Goal: Task Accomplishment & Management: Use online tool/utility

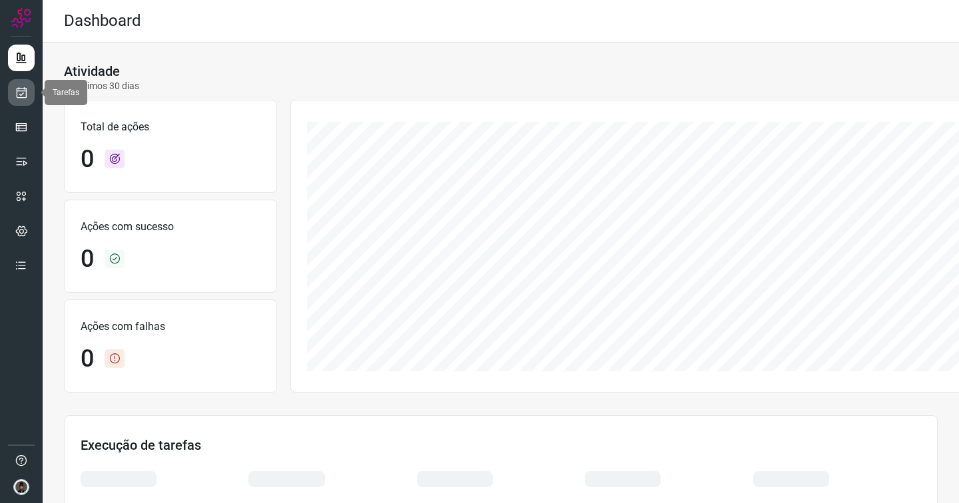
click at [20, 94] on icon at bounding box center [22, 92] width 14 height 13
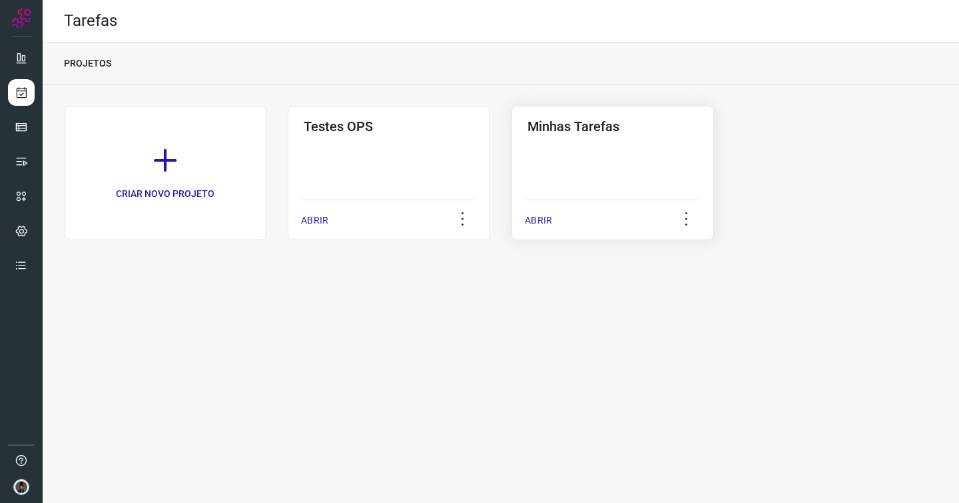
click at [581, 160] on div "Minhas Tarefas ABRIR" at bounding box center [612, 173] width 202 height 134
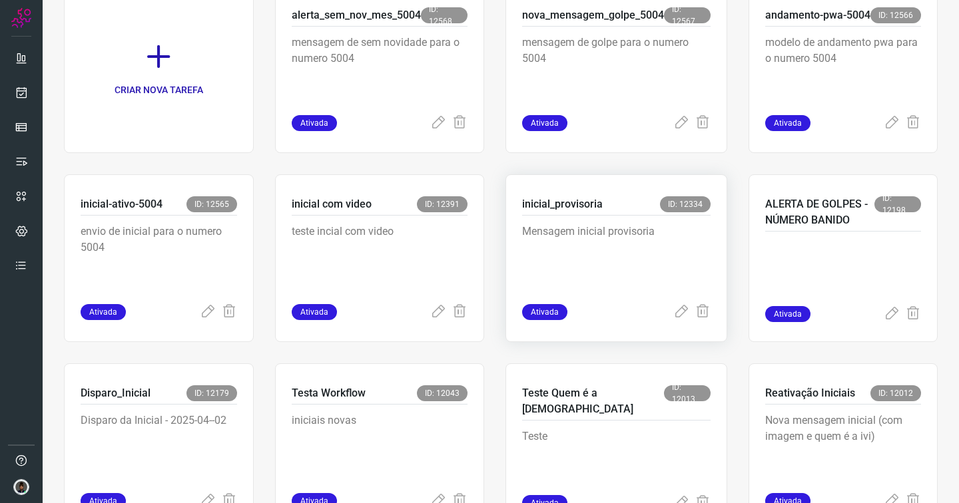
scroll to position [121, 0]
click at [582, 253] on p "Mensagem inicial provisoria" at bounding box center [616, 257] width 188 height 67
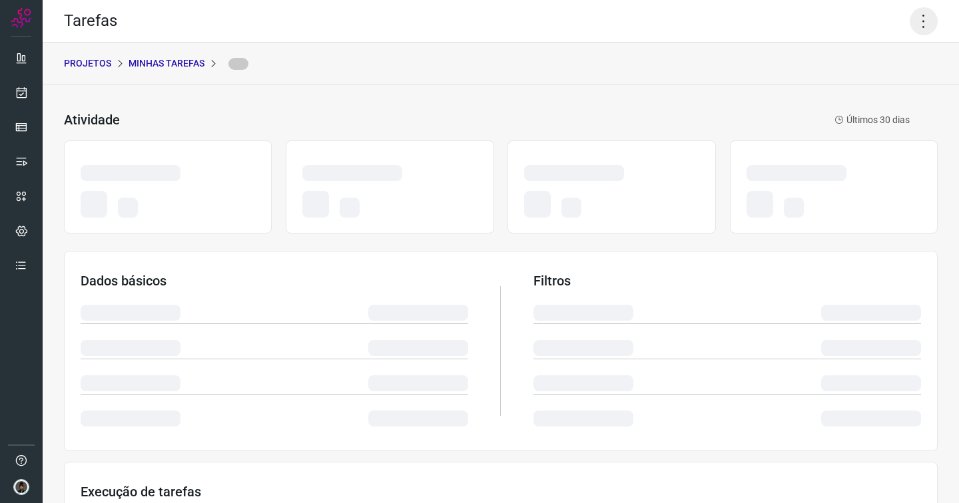
click at [913, 25] on icon at bounding box center [924, 21] width 28 height 28
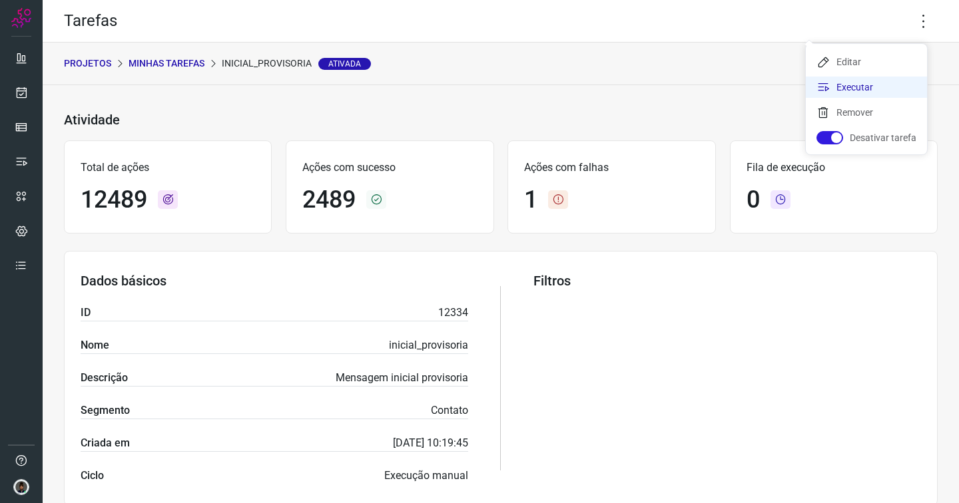
click at [854, 83] on li "Executar" at bounding box center [866, 87] width 121 height 21
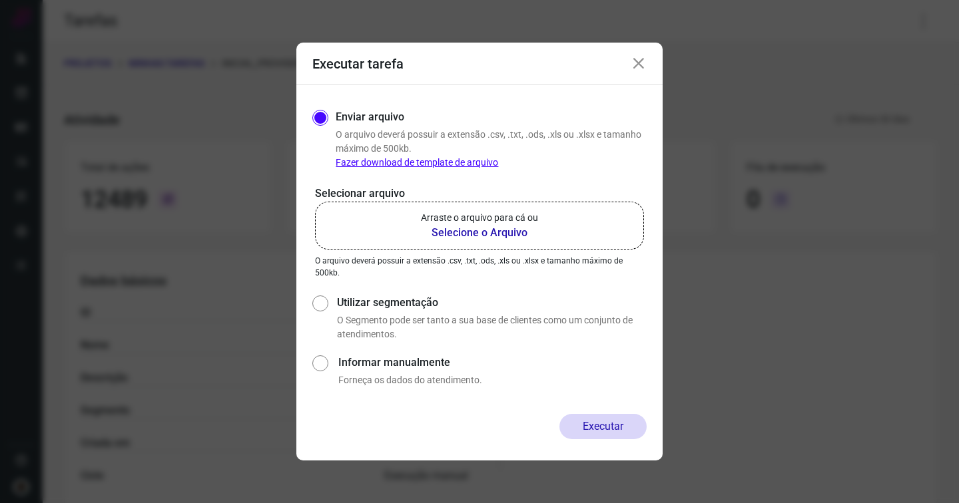
click at [488, 224] on p "Arraste o arquivo para cá ou" at bounding box center [479, 218] width 117 height 14
click at [0, 0] on input "Arraste o arquivo para cá ou Selecione o Arquivo" at bounding box center [0, 0] width 0 height 0
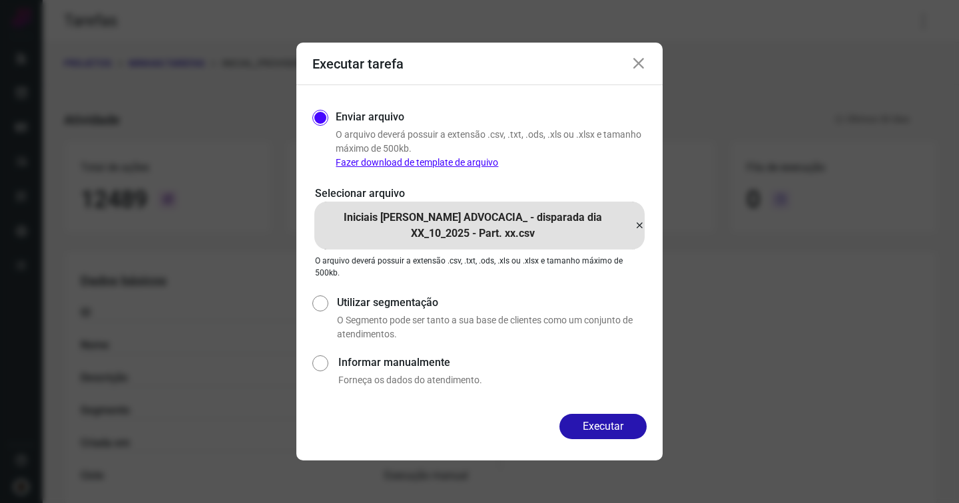
click at [599, 429] on button "Executar" at bounding box center [602, 426] width 87 height 25
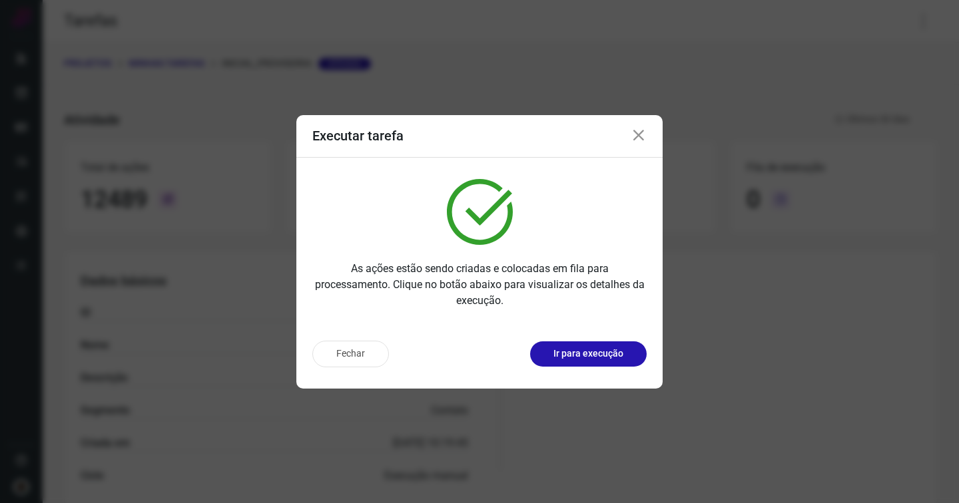
click at [641, 133] on icon at bounding box center [639, 136] width 16 height 16
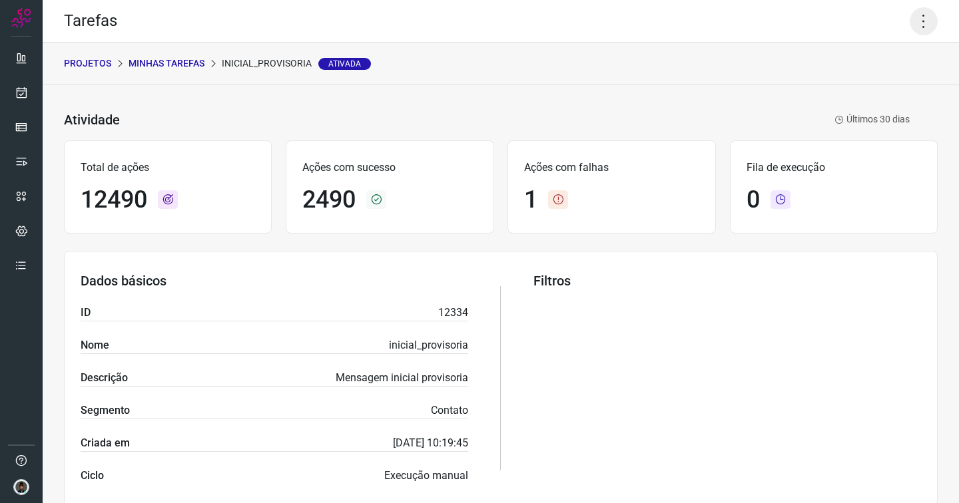
click at [911, 21] on icon at bounding box center [924, 21] width 28 height 28
click at [858, 87] on li "Executar" at bounding box center [866, 87] width 121 height 21
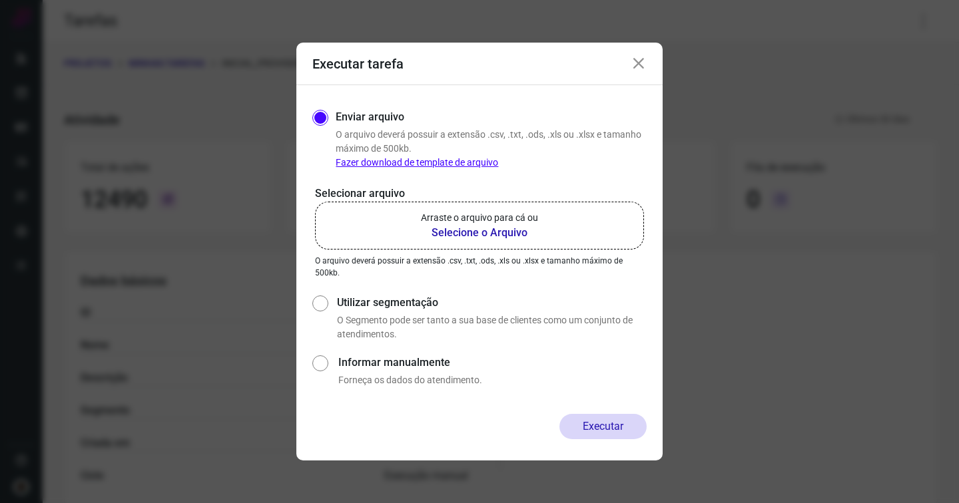
click at [529, 222] on p "Arraste o arquivo para cá ou" at bounding box center [479, 218] width 117 height 14
click at [0, 0] on input "Arraste o arquivo para cá ou Selecione o Arquivo" at bounding box center [0, 0] width 0 height 0
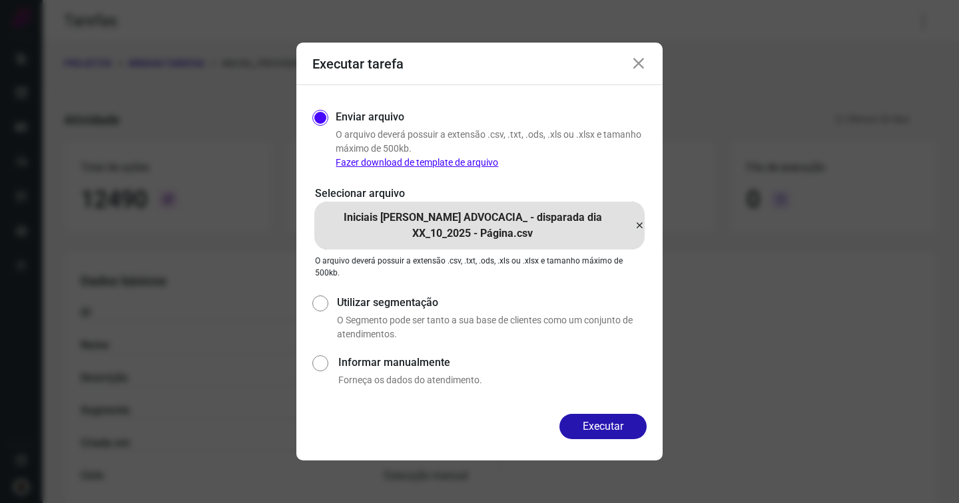
click at [604, 427] on button "Executar" at bounding box center [602, 426] width 87 height 25
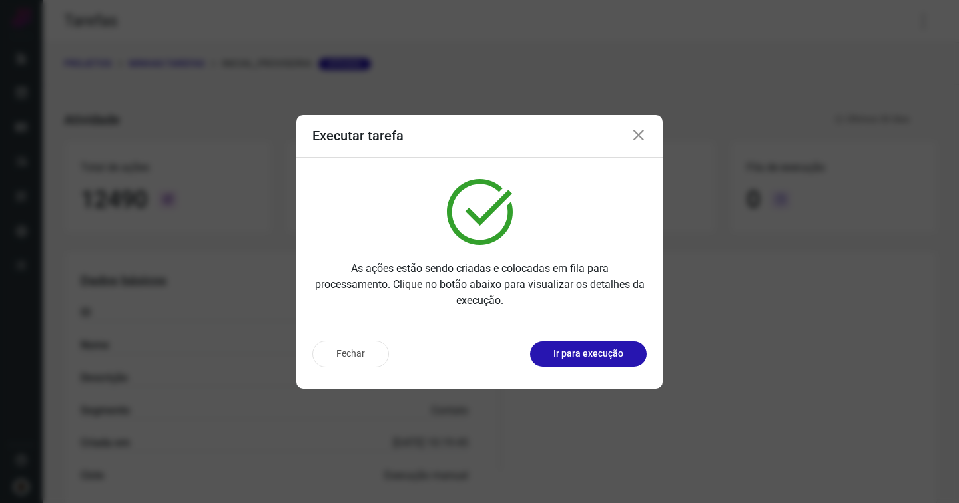
click at [636, 133] on icon at bounding box center [639, 136] width 16 height 16
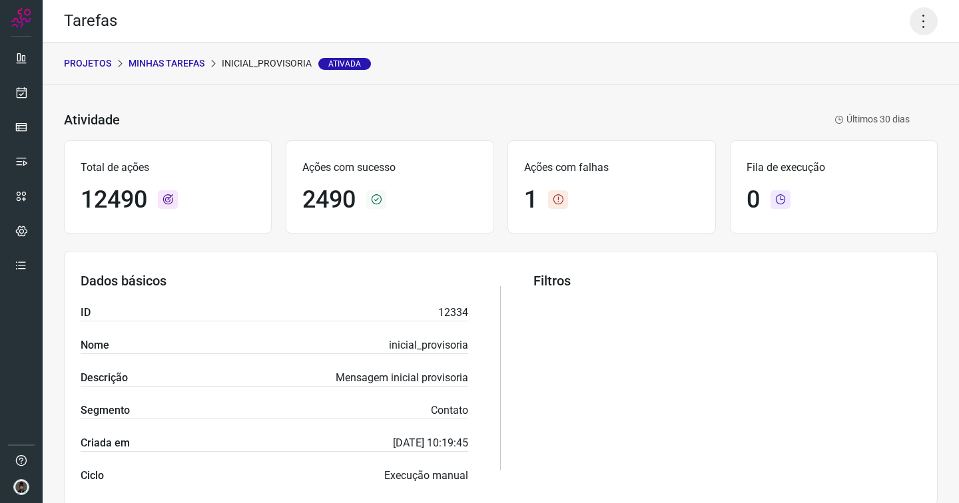
click at [916, 19] on icon at bounding box center [924, 21] width 28 height 28
click at [858, 81] on li "Executar" at bounding box center [866, 87] width 121 height 21
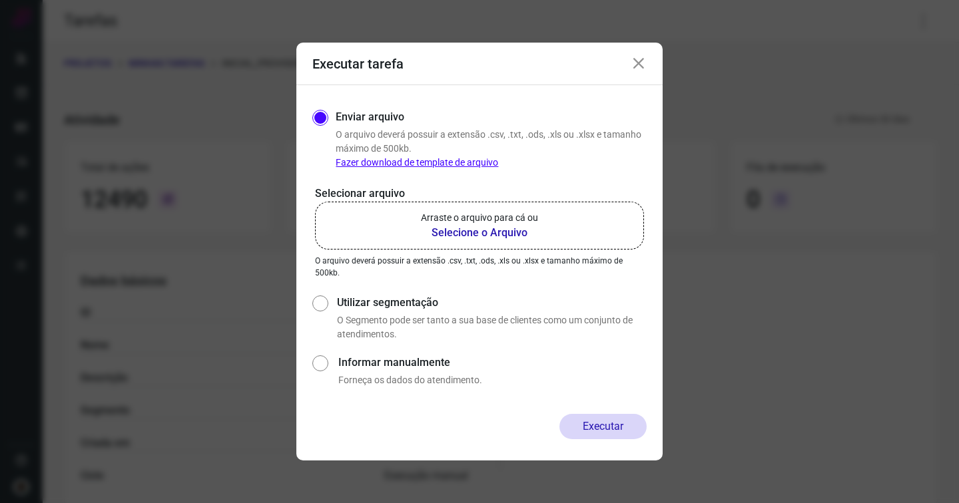
click at [495, 224] on p "Arraste o arquivo para cá ou" at bounding box center [479, 218] width 117 height 14
click at [0, 0] on input "Arraste o arquivo para cá ou Selecione o Arquivo" at bounding box center [0, 0] width 0 height 0
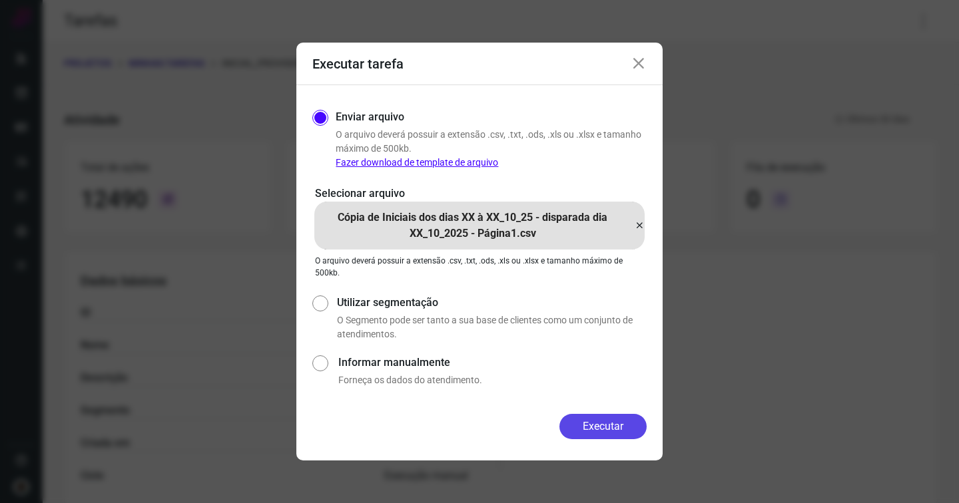
click at [591, 423] on button "Executar" at bounding box center [602, 426] width 87 height 25
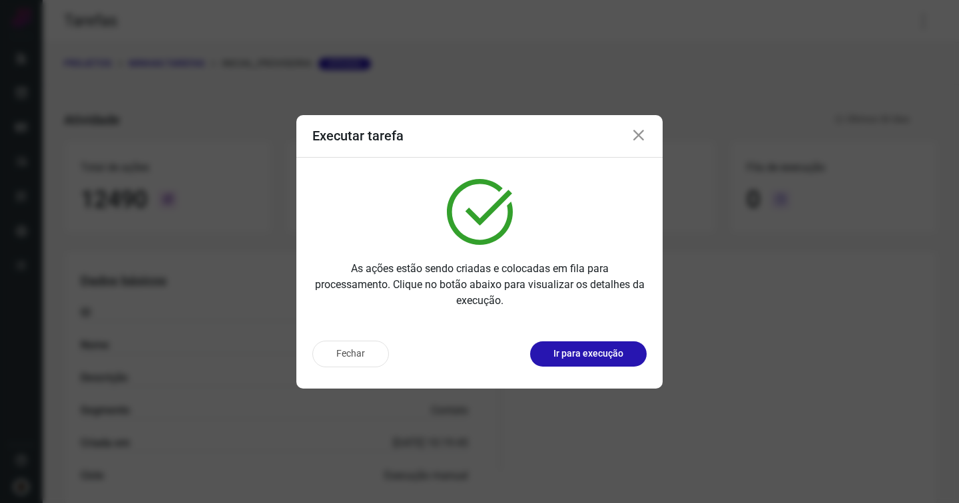
click at [638, 136] on icon at bounding box center [639, 136] width 16 height 16
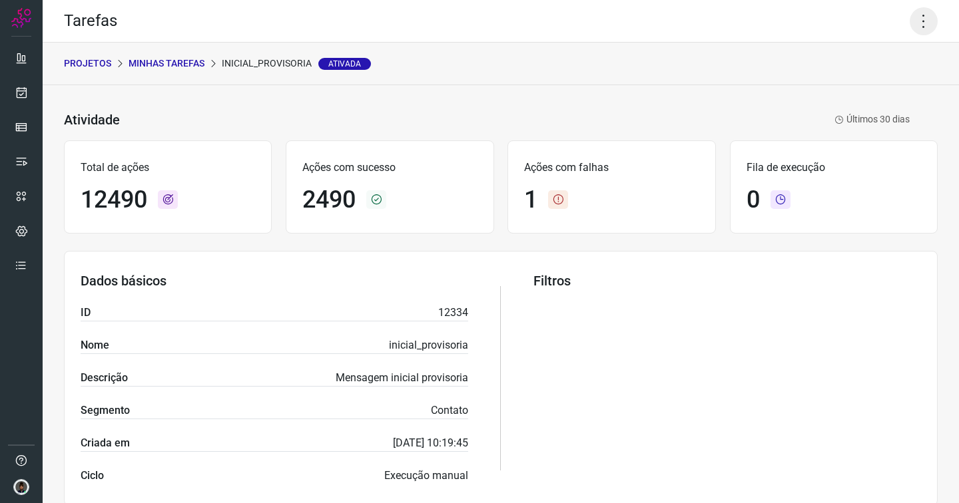
click at [917, 19] on icon at bounding box center [924, 21] width 28 height 28
click at [850, 91] on li "Executar" at bounding box center [866, 87] width 121 height 21
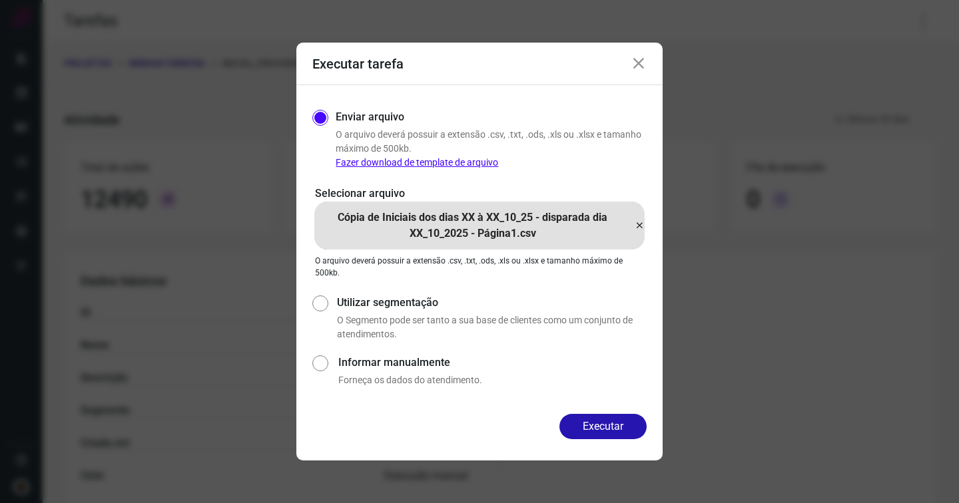
click at [637, 225] on icon at bounding box center [639, 226] width 11 height 16
click at [0, 0] on input "Cópia de Iniciais dos dias XX à XX_10_25 - disparada dia XX_10_2025 - Página…" at bounding box center [0, 0] width 0 height 0
click at [583, 427] on button "Executar" at bounding box center [602, 426] width 87 height 25
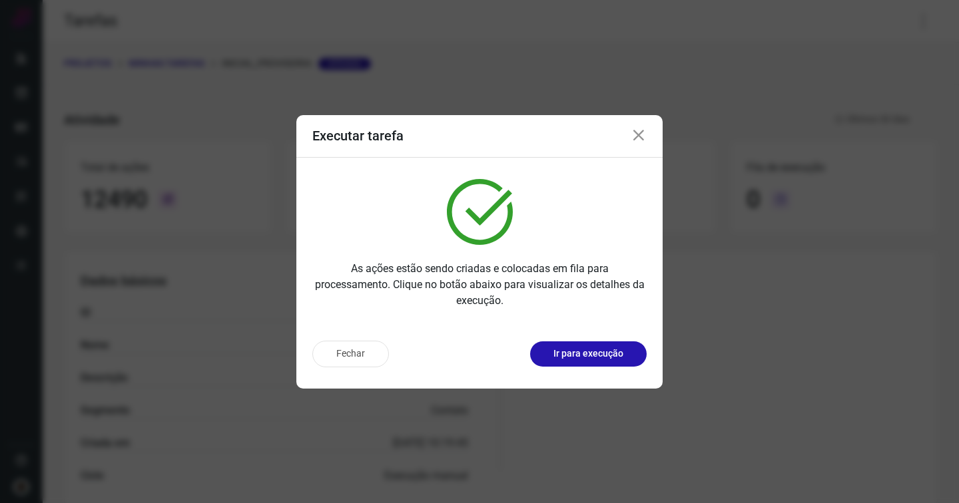
click at [637, 134] on icon at bounding box center [639, 136] width 16 height 16
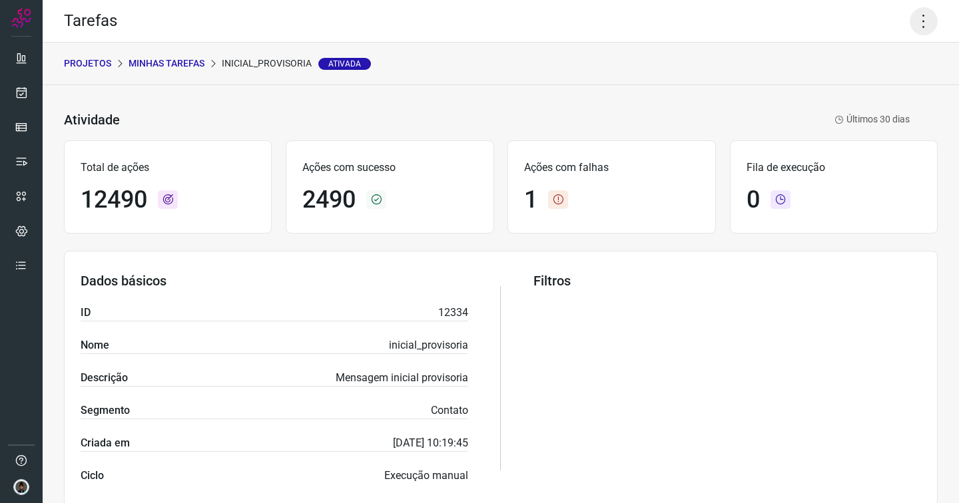
click at [910, 15] on icon at bounding box center [924, 21] width 28 height 28
click at [840, 91] on li "Executar" at bounding box center [866, 87] width 121 height 21
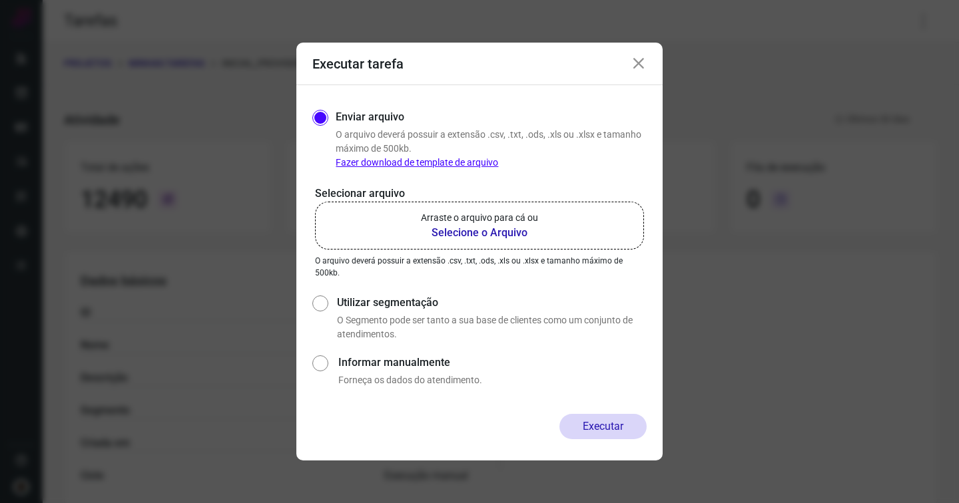
click at [518, 224] on p "Arraste o arquivo para cá ou" at bounding box center [479, 218] width 117 height 14
click at [0, 0] on input "Arraste o arquivo para cá ou Selecione o Arquivo" at bounding box center [0, 0] width 0 height 0
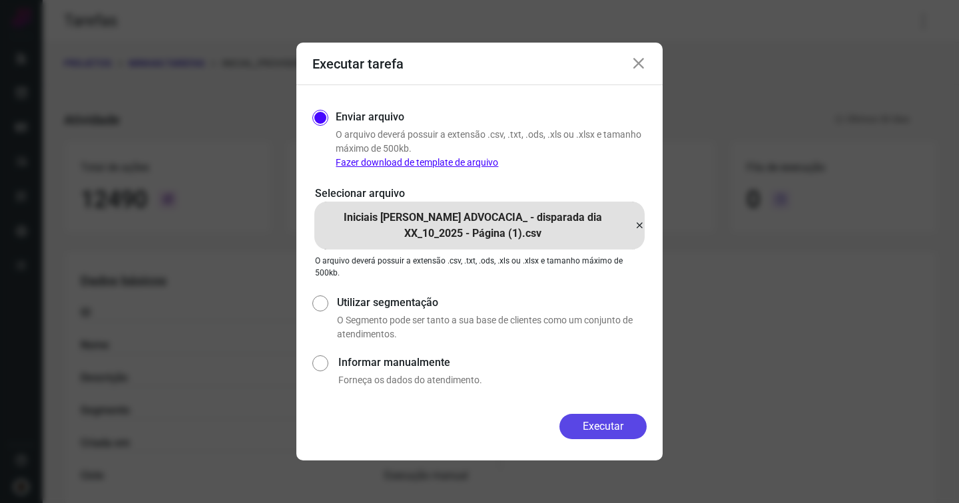
click at [598, 423] on button "Executar" at bounding box center [602, 426] width 87 height 25
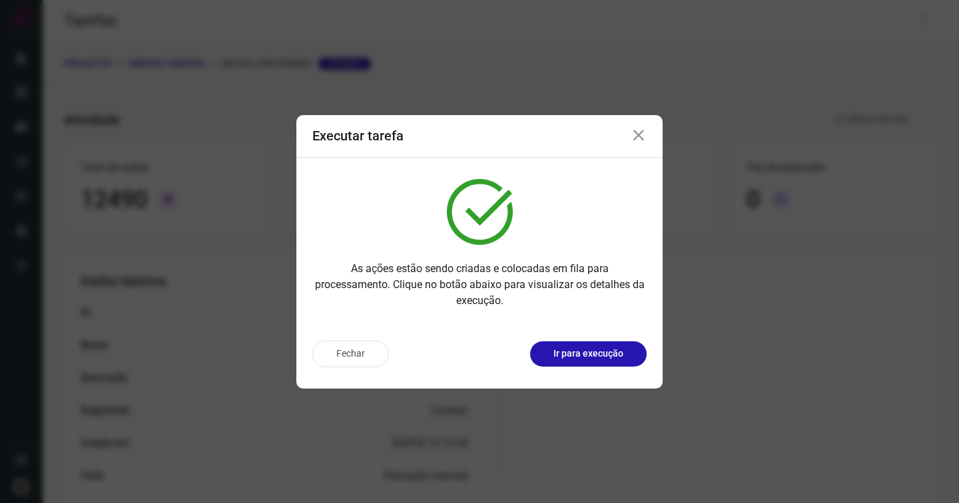
click at [641, 133] on icon at bounding box center [639, 136] width 16 height 16
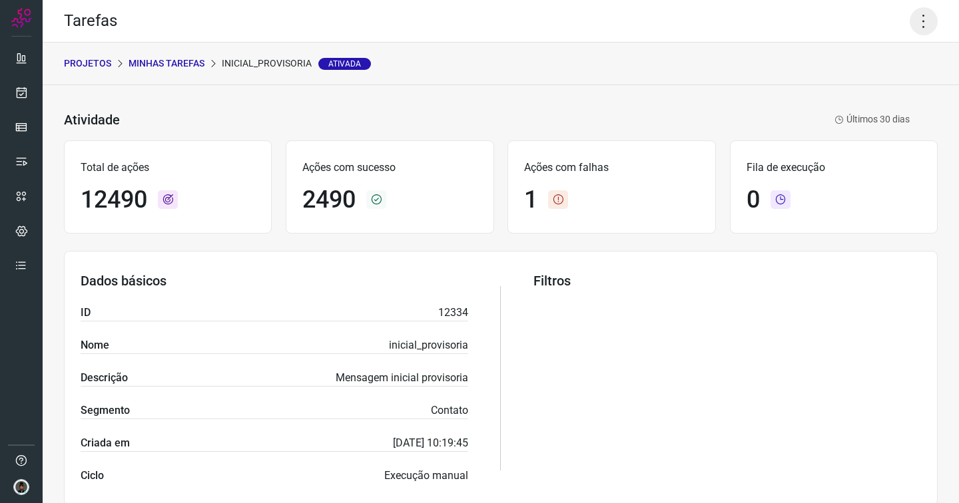
click at [911, 22] on icon at bounding box center [924, 21] width 28 height 28
click at [854, 82] on li "Executar" at bounding box center [866, 87] width 121 height 21
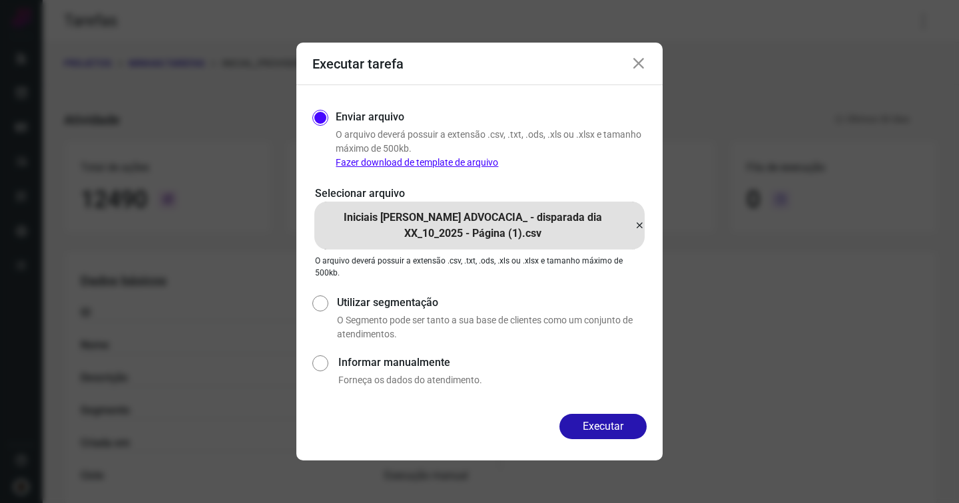
click at [641, 223] on icon at bounding box center [639, 226] width 11 height 16
click at [0, 0] on input "Iniciais PEDRO AUAR ADVOCACIA_ - disparada dia XX_10_2025 - Página (1).csv" at bounding box center [0, 0] width 0 height 0
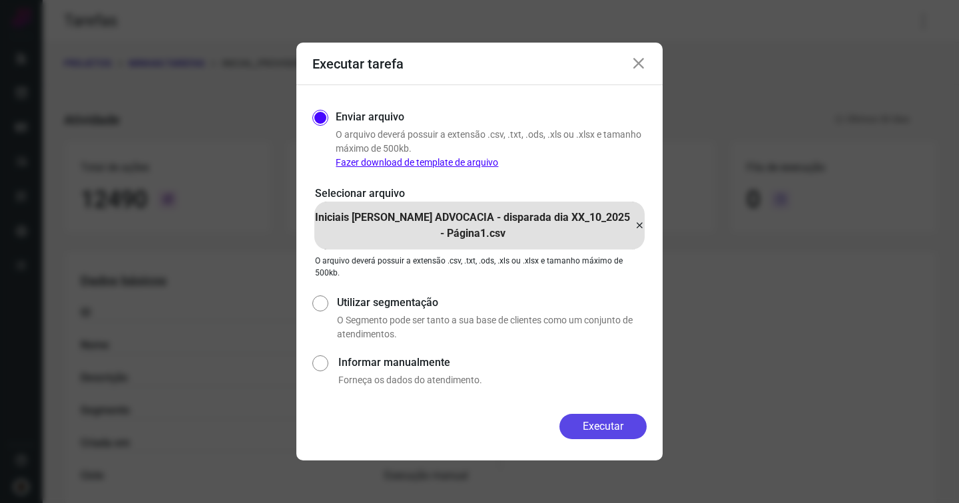
click at [591, 423] on button "Executar" at bounding box center [602, 426] width 87 height 25
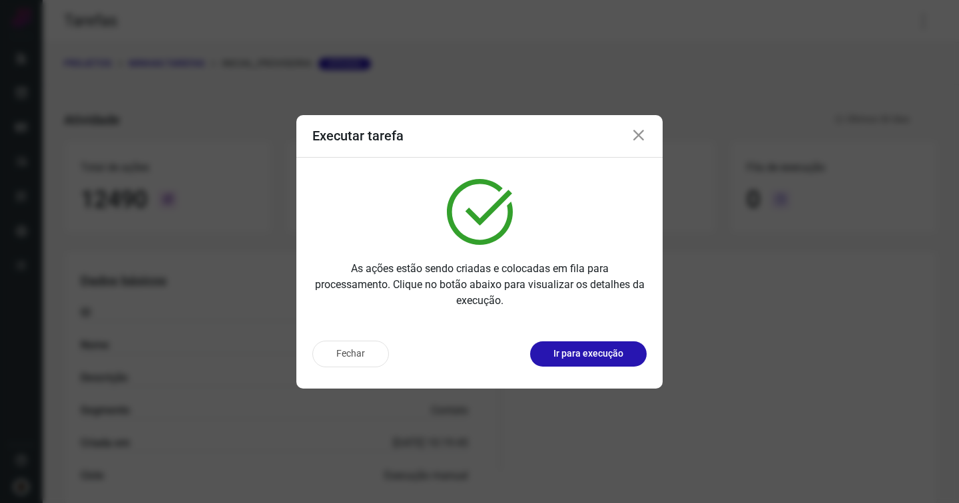
click at [635, 132] on icon at bounding box center [639, 136] width 16 height 16
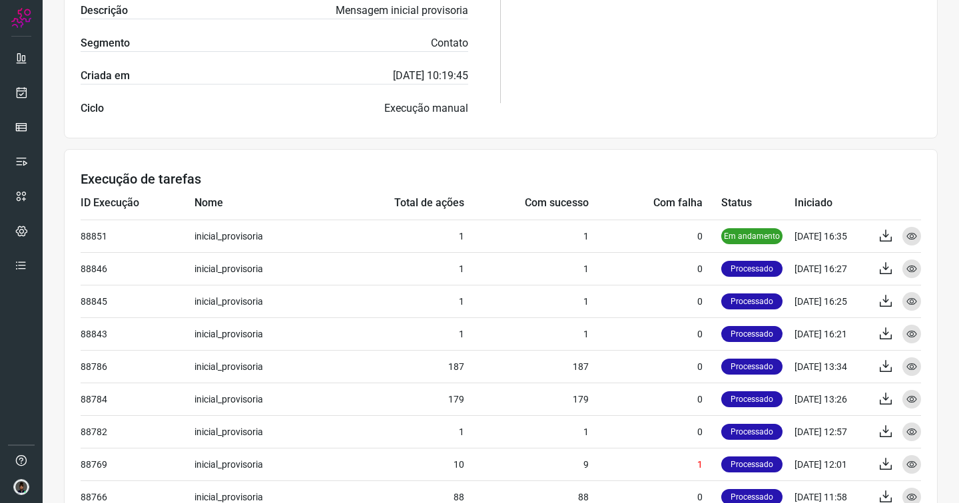
scroll to position [372, 0]
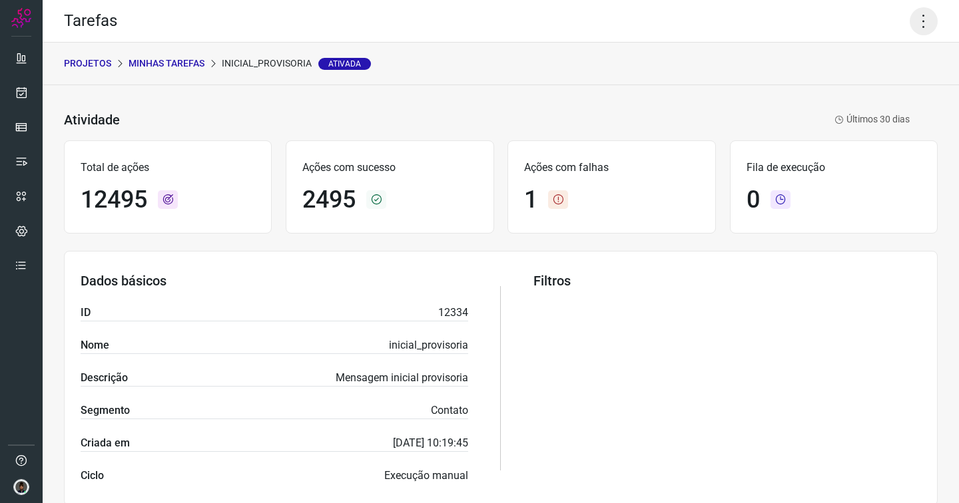
click at [911, 29] on icon at bounding box center [924, 21] width 28 height 28
click at [856, 87] on li "Executar" at bounding box center [866, 87] width 121 height 21
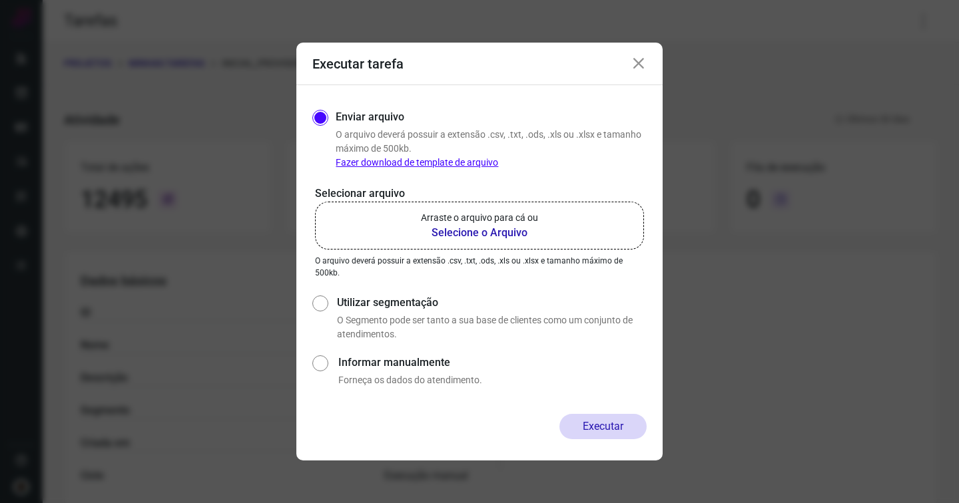
click at [456, 228] on b "Selecione o Arquivo" at bounding box center [479, 233] width 117 height 16
click at [0, 0] on input "Arraste o arquivo para cá ou Selecione o Arquivo" at bounding box center [0, 0] width 0 height 0
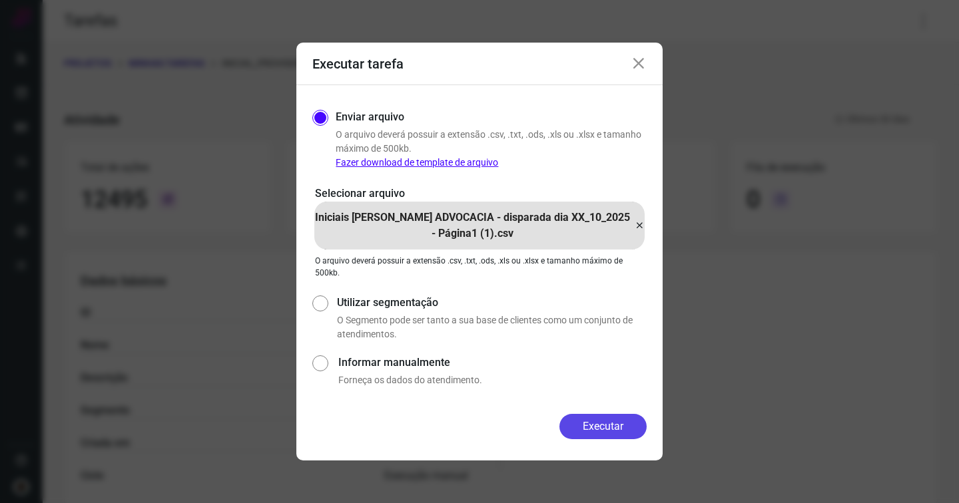
click at [587, 434] on button "Executar" at bounding box center [602, 426] width 87 height 25
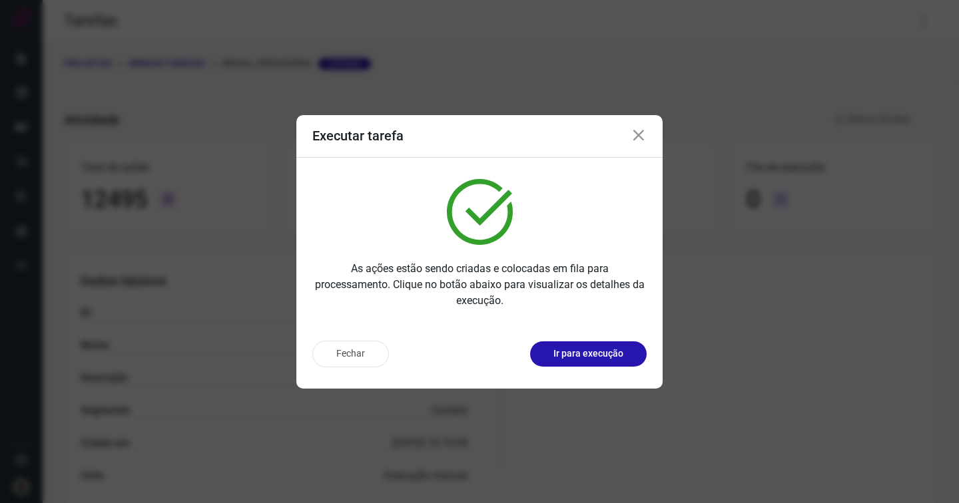
click at [637, 137] on icon at bounding box center [639, 136] width 16 height 16
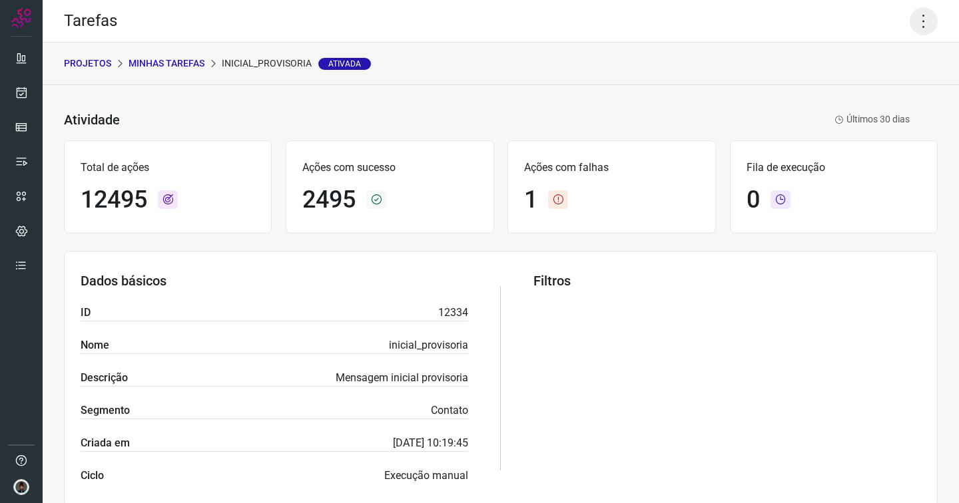
click at [918, 23] on icon at bounding box center [924, 21] width 28 height 28
click at [846, 91] on li "Executar" at bounding box center [866, 87] width 121 height 21
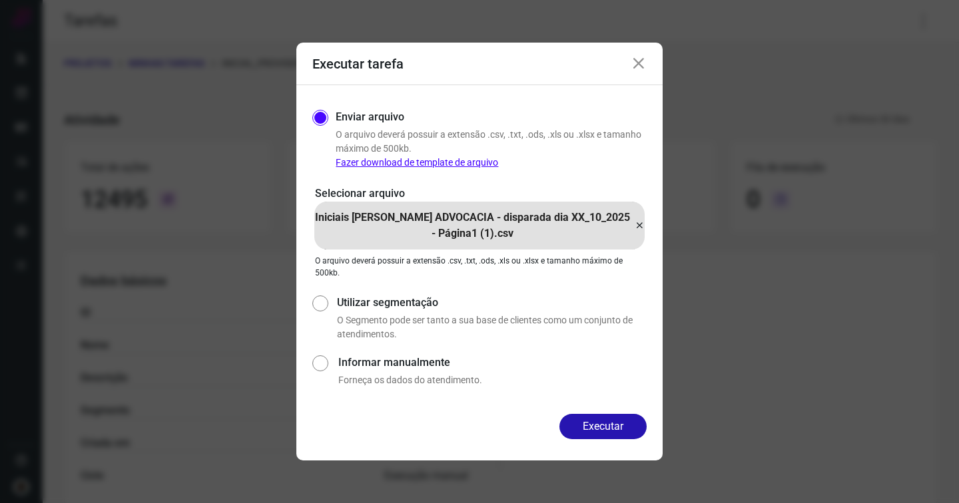
click at [640, 227] on icon at bounding box center [639, 226] width 11 height 16
click at [0, 0] on input "Iniciais [PERSON_NAME] ADVOCACIA - disparada dia XX_10_2025 - Página1 (1).csv" at bounding box center [0, 0] width 0 height 0
click at [581, 429] on button "Executar" at bounding box center [602, 426] width 87 height 25
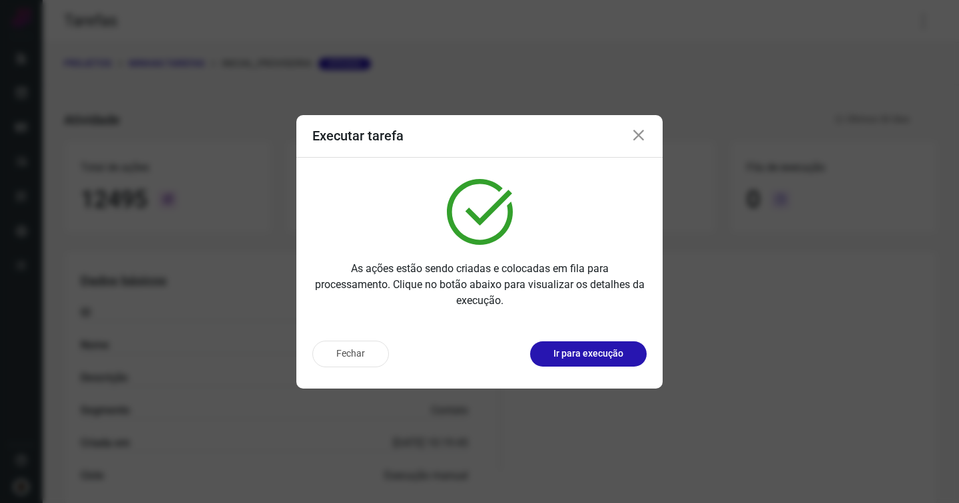
click at [631, 141] on icon at bounding box center [639, 136] width 16 height 16
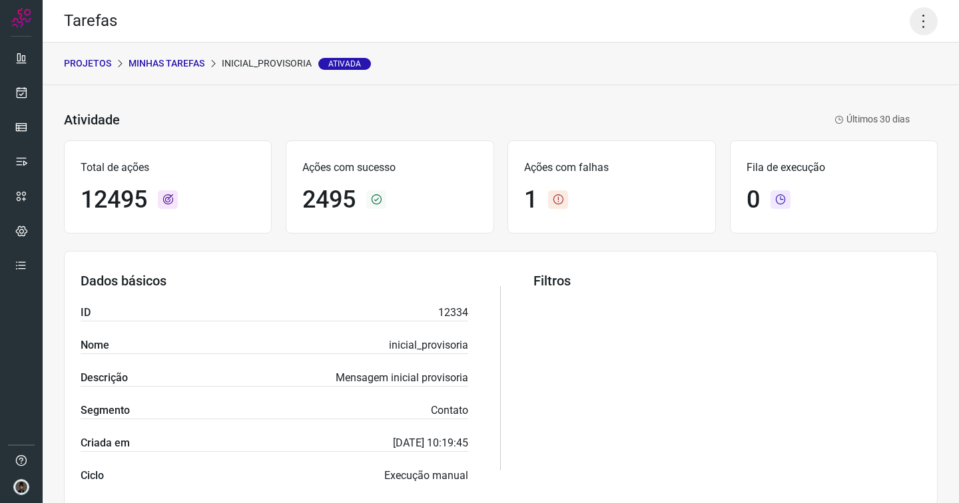
click at [910, 20] on icon at bounding box center [924, 21] width 28 height 28
click at [852, 88] on li "Executar" at bounding box center [866, 87] width 121 height 21
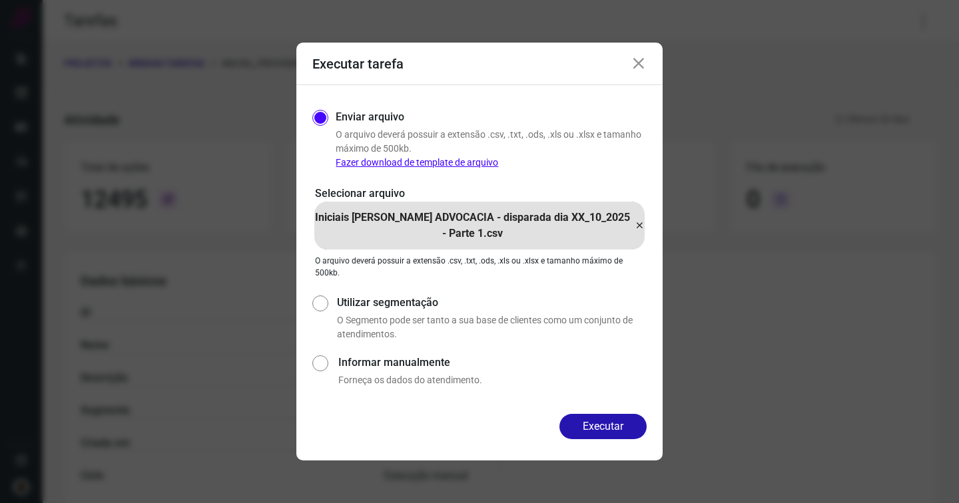
click at [640, 225] on icon at bounding box center [639, 226] width 11 height 16
click at [0, 0] on input "Iniciais [PERSON_NAME] ADVOCACIA - disparada dia XX_10_2025 - Parte 1.csv" at bounding box center [0, 0] width 0 height 0
click at [583, 425] on button "Executar" at bounding box center [602, 426] width 87 height 25
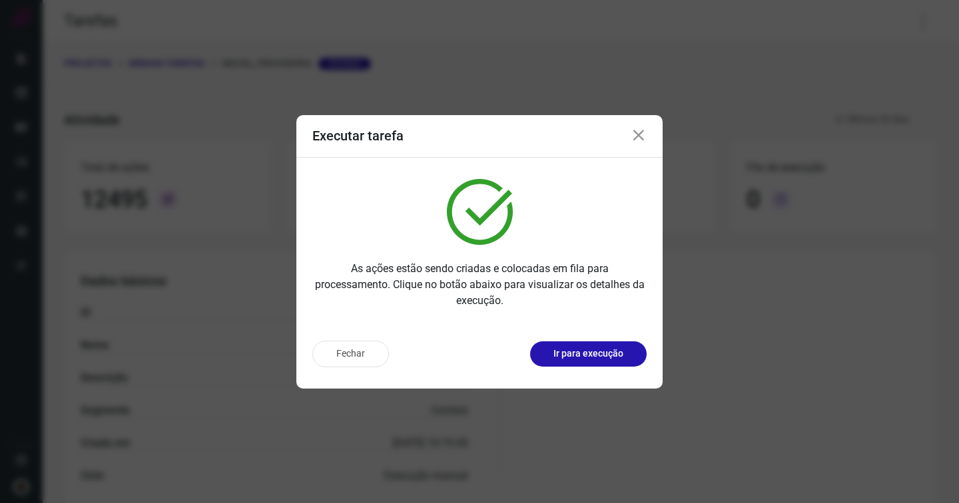
click at [639, 133] on icon at bounding box center [639, 136] width 16 height 16
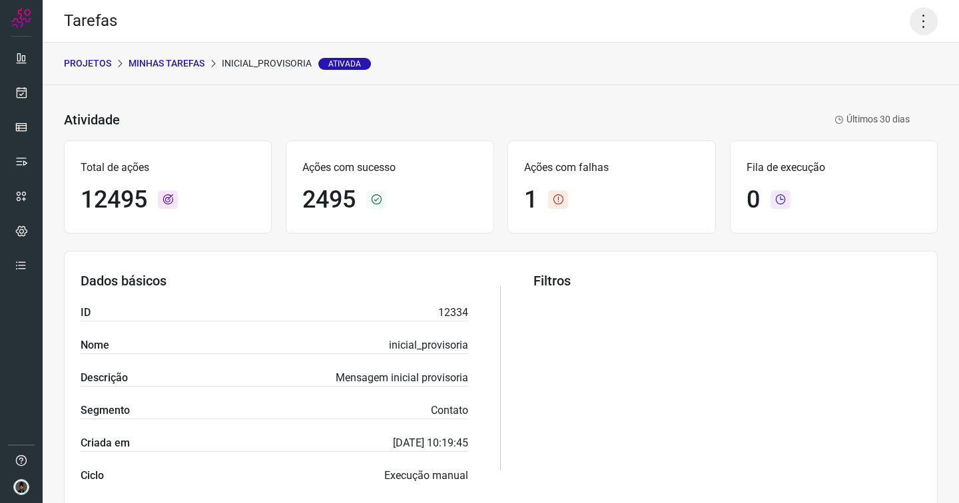
click at [910, 26] on icon at bounding box center [924, 21] width 28 height 28
click at [835, 83] on li "Executar" at bounding box center [866, 87] width 121 height 21
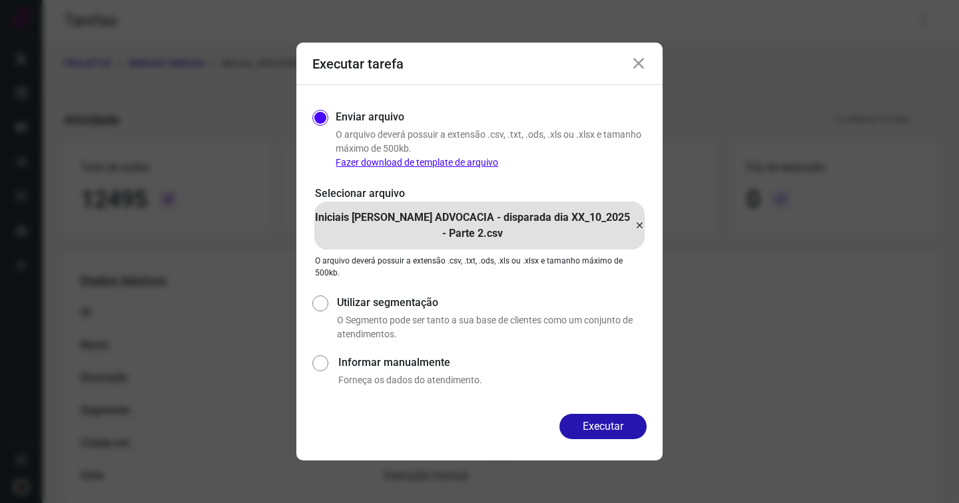
click at [638, 225] on icon at bounding box center [639, 226] width 11 height 16
click at [0, 0] on input "Iniciais [PERSON_NAME] ADVOCACIA - disparada dia XX_10_2025 - Parte 2.csv" at bounding box center [0, 0] width 0 height 0
click at [603, 434] on button "Executar" at bounding box center [602, 426] width 87 height 25
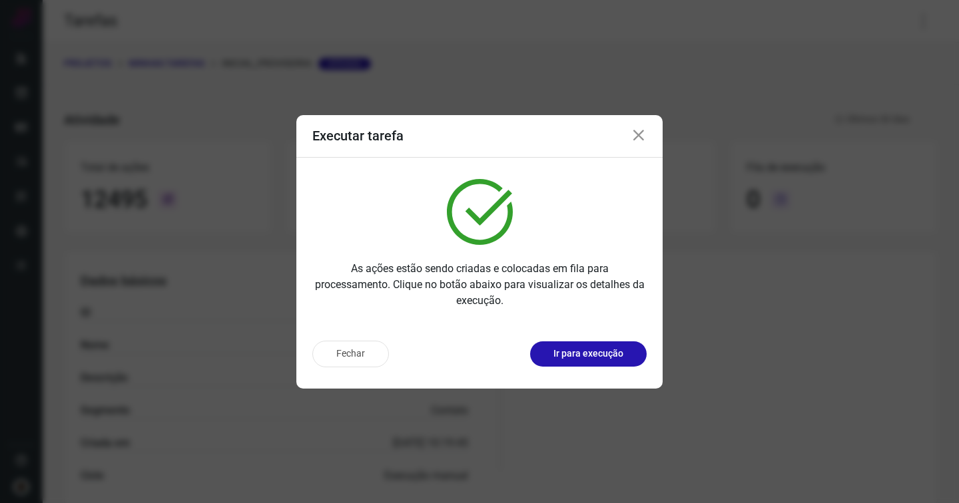
click at [632, 138] on icon at bounding box center [639, 136] width 16 height 16
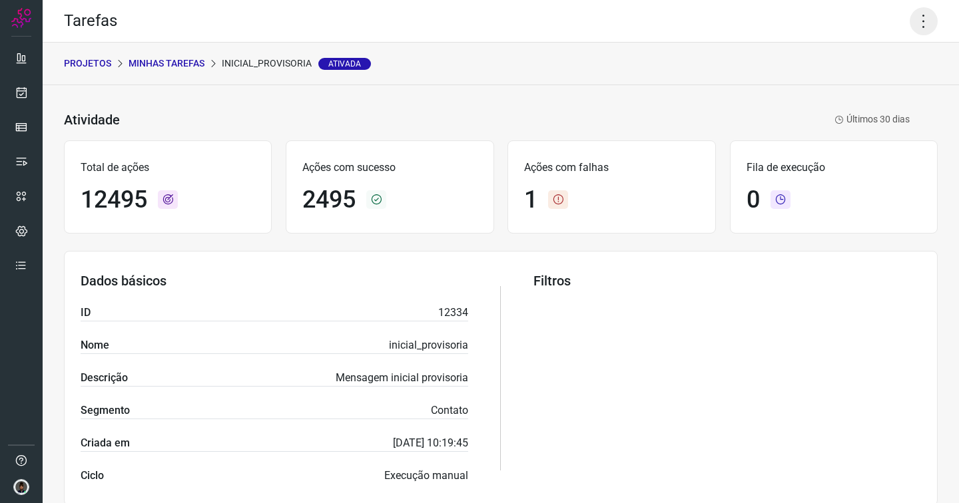
click at [910, 28] on icon at bounding box center [924, 21] width 28 height 28
click at [847, 87] on li "Executar" at bounding box center [866, 87] width 121 height 21
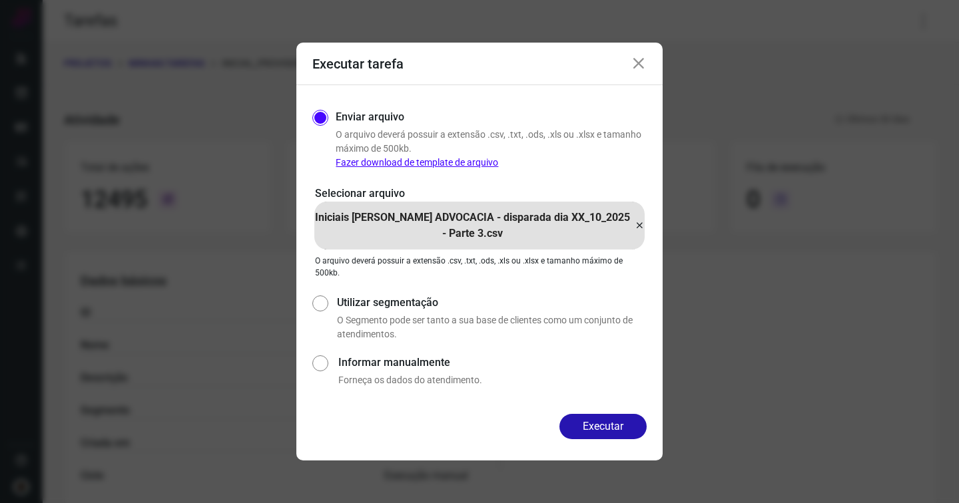
click at [637, 220] on icon at bounding box center [639, 226] width 11 height 16
click at [0, 0] on input "Iniciais [PERSON_NAME] ADVOCACIA - disparada dia XX_10_2025 - Parte 3.csv" at bounding box center [0, 0] width 0 height 0
click at [612, 421] on button "Executar" at bounding box center [602, 426] width 87 height 25
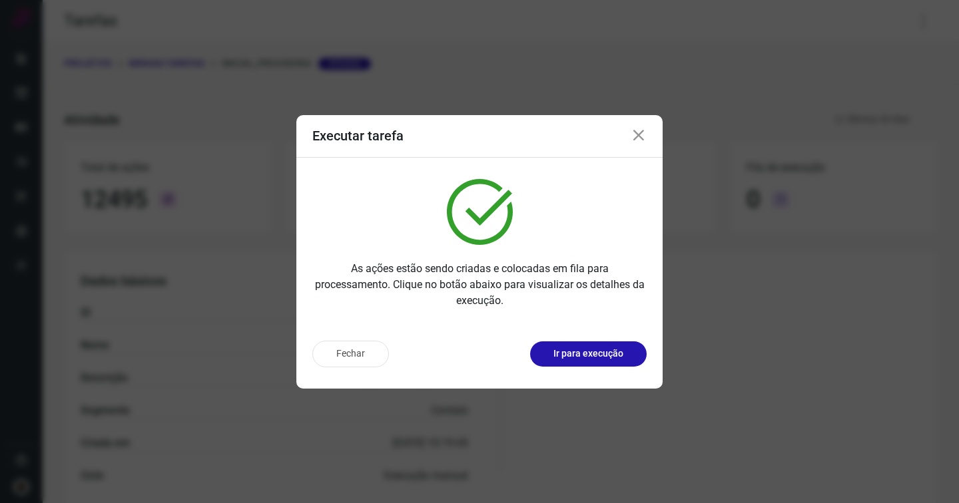
click at [635, 133] on icon at bounding box center [639, 136] width 16 height 16
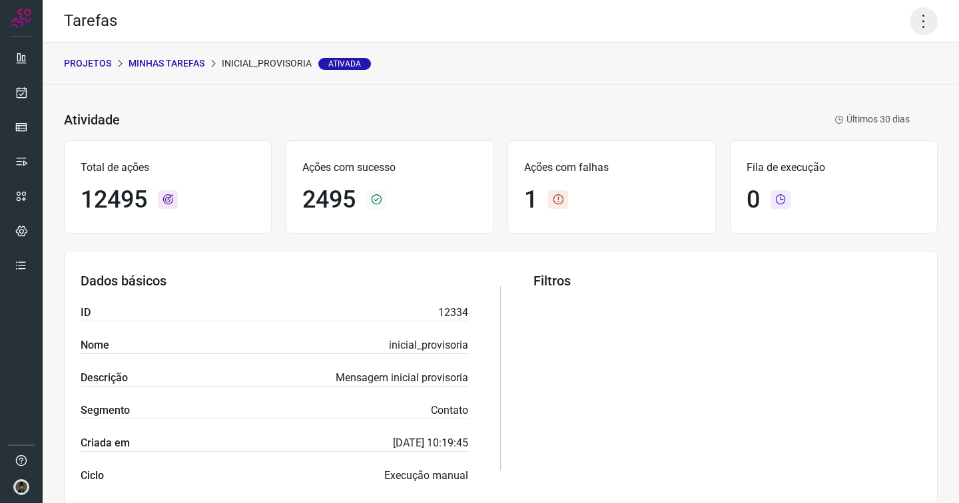
click at [914, 17] on icon at bounding box center [924, 21] width 28 height 28
click at [852, 87] on li "Executar" at bounding box center [866, 87] width 121 height 21
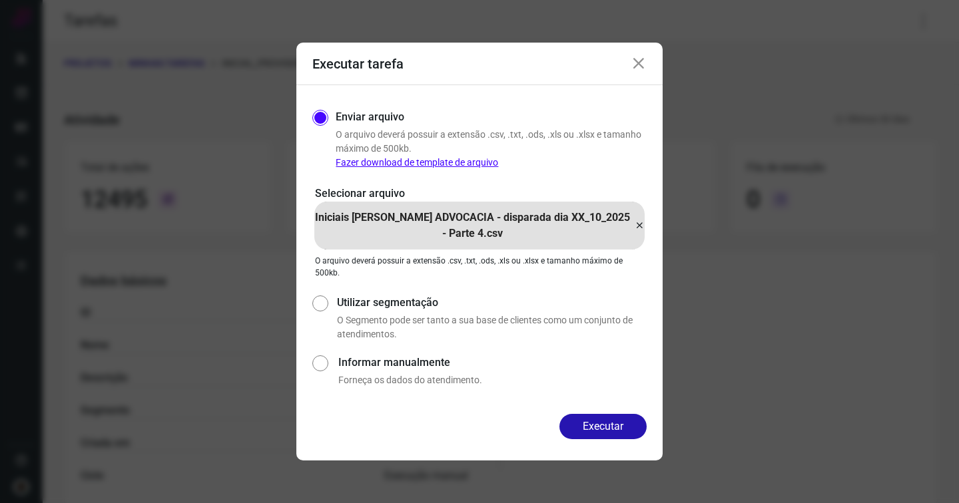
click at [637, 226] on icon at bounding box center [639, 226] width 11 height 16
click at [0, 0] on input "Iniciais [PERSON_NAME] ADVOCACIA - disparada dia XX_10_2025 - Parte 4.csv" at bounding box center [0, 0] width 0 height 0
click at [619, 426] on button "Executar" at bounding box center [602, 426] width 87 height 25
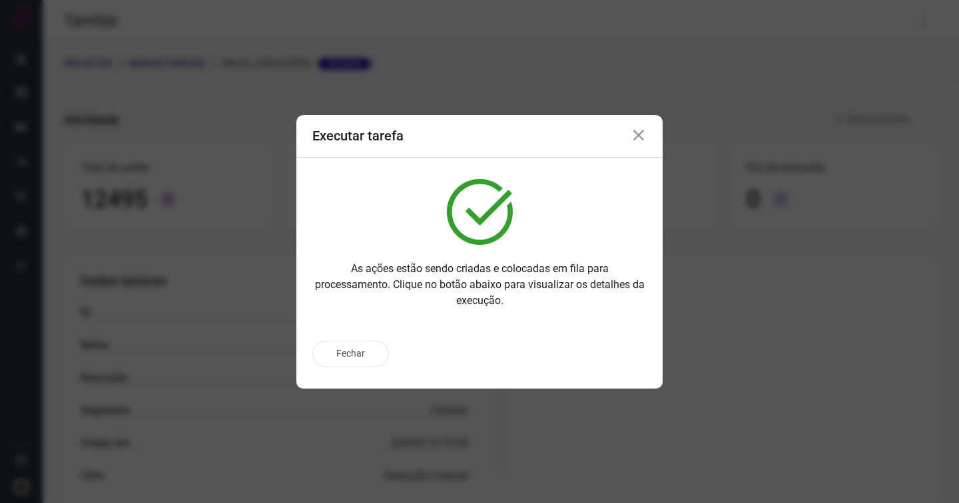
drag, startPoint x: 643, startPoint y: 136, endPoint x: 635, endPoint y: 136, distance: 8.0
click at [643, 136] on icon at bounding box center [639, 136] width 16 height 16
